Goal: Check status: Check status

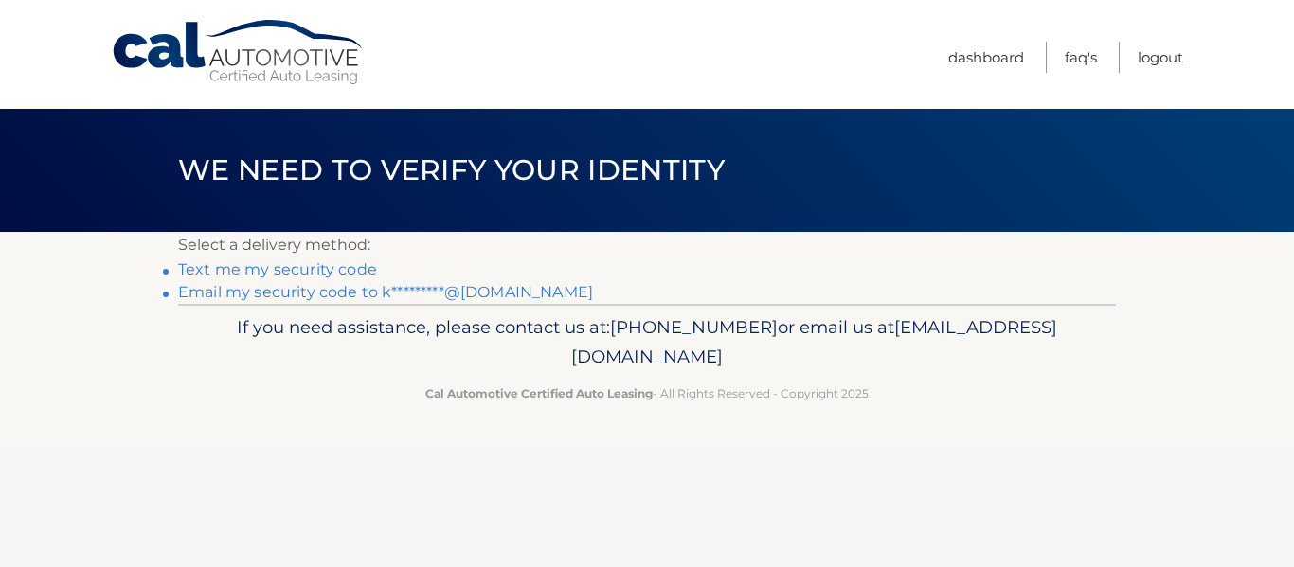
click at [449, 289] on link "Email my security code to k*********@[DOMAIN_NAME]" at bounding box center [385, 292] width 415 height 18
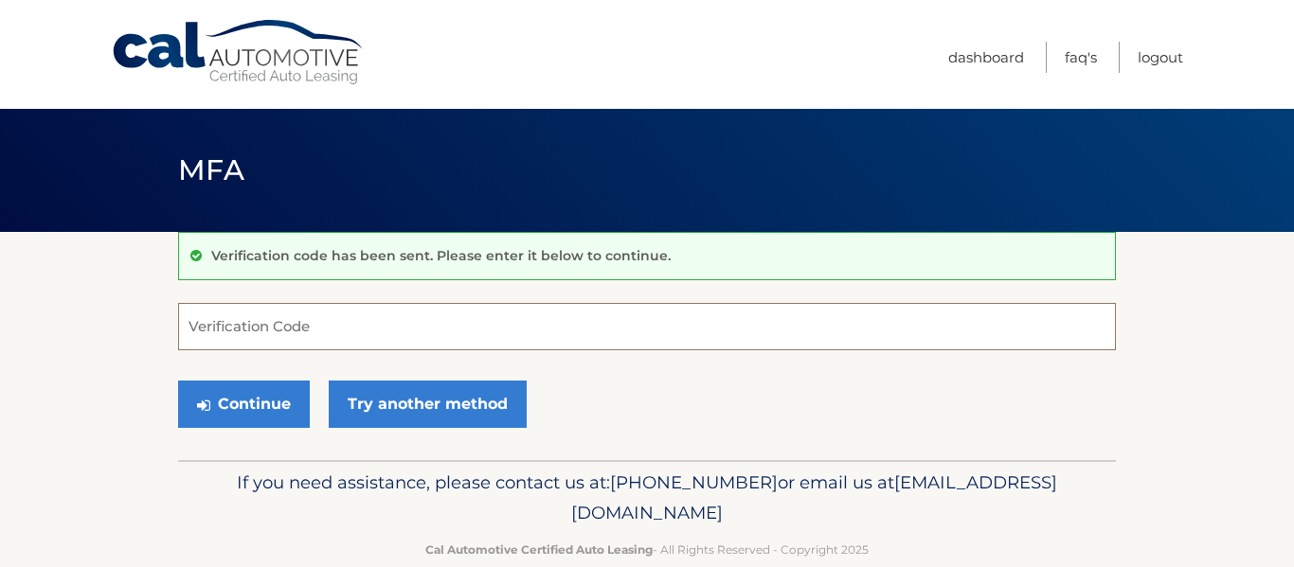
click at [246, 332] on input "Verification Code" at bounding box center [647, 326] width 938 height 47
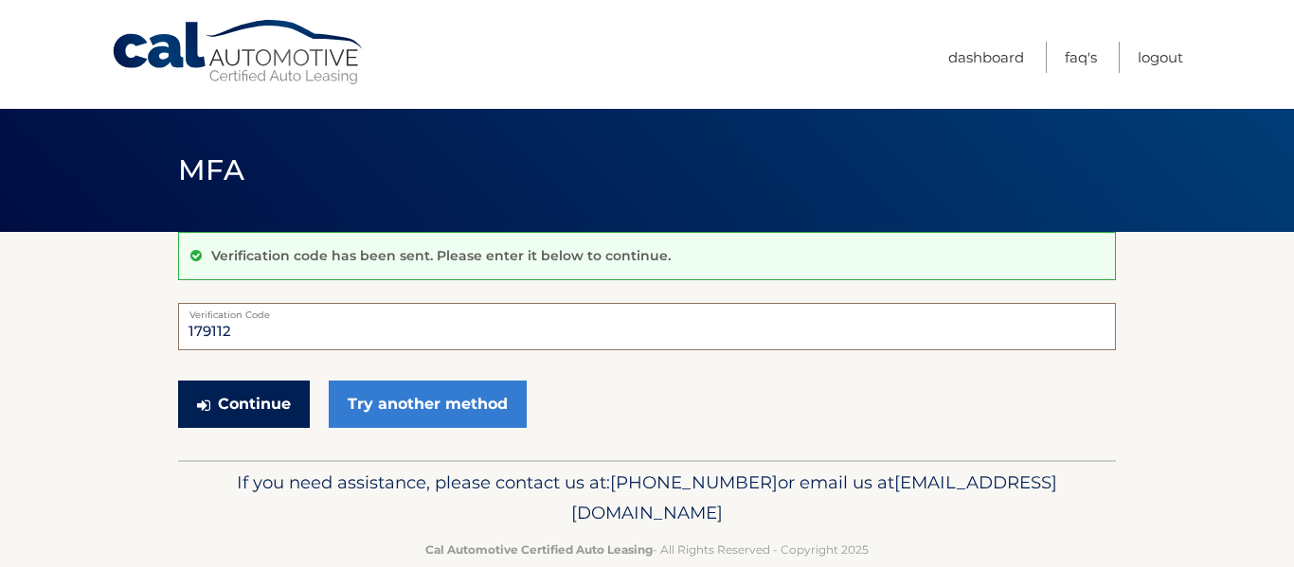
type input "179112"
click at [258, 406] on button "Continue" at bounding box center [244, 404] width 132 height 47
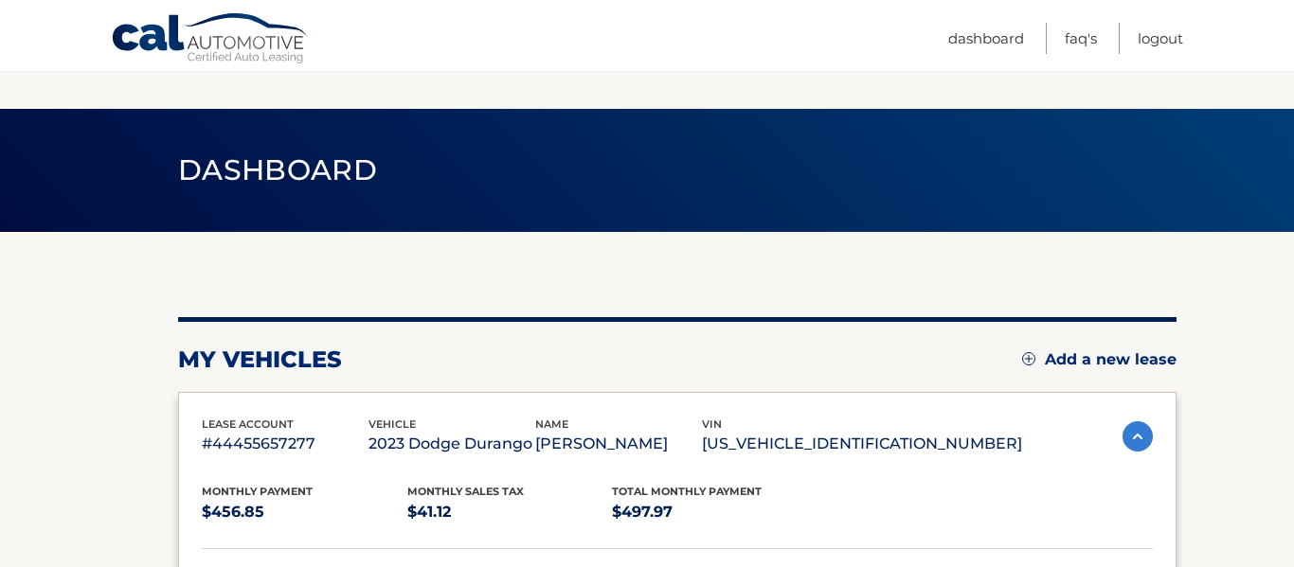
scroll to position [637, 0]
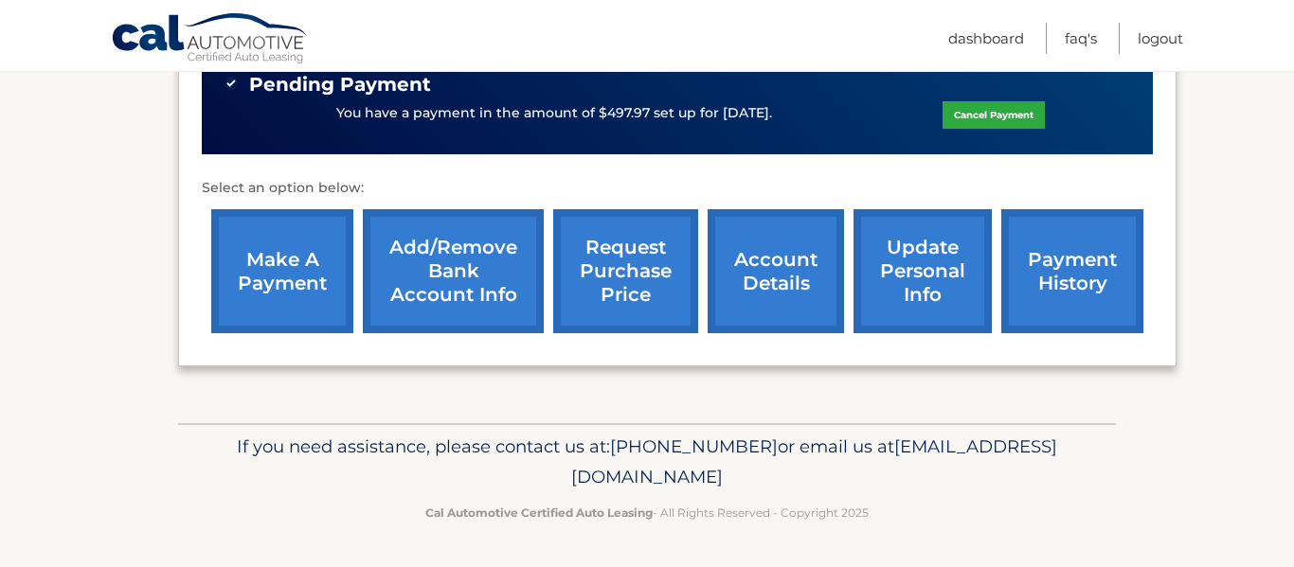
click at [1034, 296] on link "payment history" at bounding box center [1072, 271] width 142 height 124
